Goal: Use online tool/utility

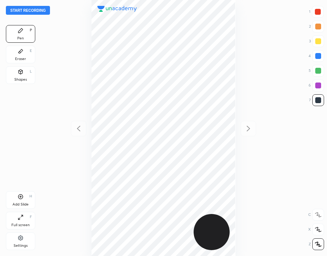
scroll to position [256, 210]
click at [42, 10] on button "Start recording" at bounding box center [28, 10] width 44 height 9
click at [320, 14] on div at bounding box center [318, 12] width 6 height 6
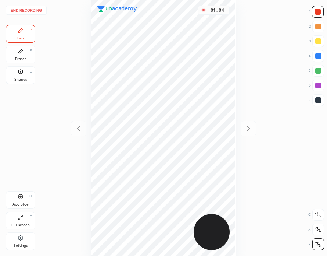
click at [320, 100] on div at bounding box center [319, 100] width 6 height 6
click at [318, 12] on div at bounding box center [318, 12] width 6 height 6
click at [20, 198] on icon at bounding box center [21, 197] width 6 height 6
click at [321, 101] on div at bounding box center [319, 100] width 6 height 6
click at [319, 12] on div at bounding box center [318, 12] width 6 height 6
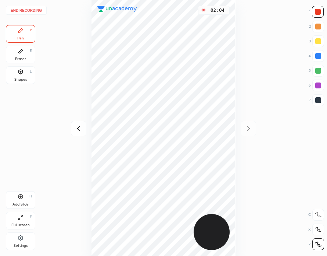
click at [318, 56] on div at bounding box center [319, 56] width 6 height 6
click at [32, 9] on button "End recording" at bounding box center [26, 10] width 41 height 9
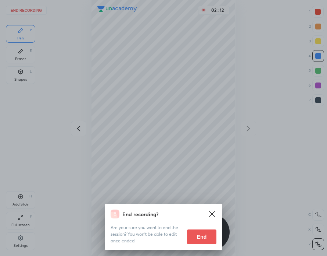
click at [205, 237] on button "End" at bounding box center [201, 236] width 29 height 15
